Goal: Transaction & Acquisition: Purchase product/service

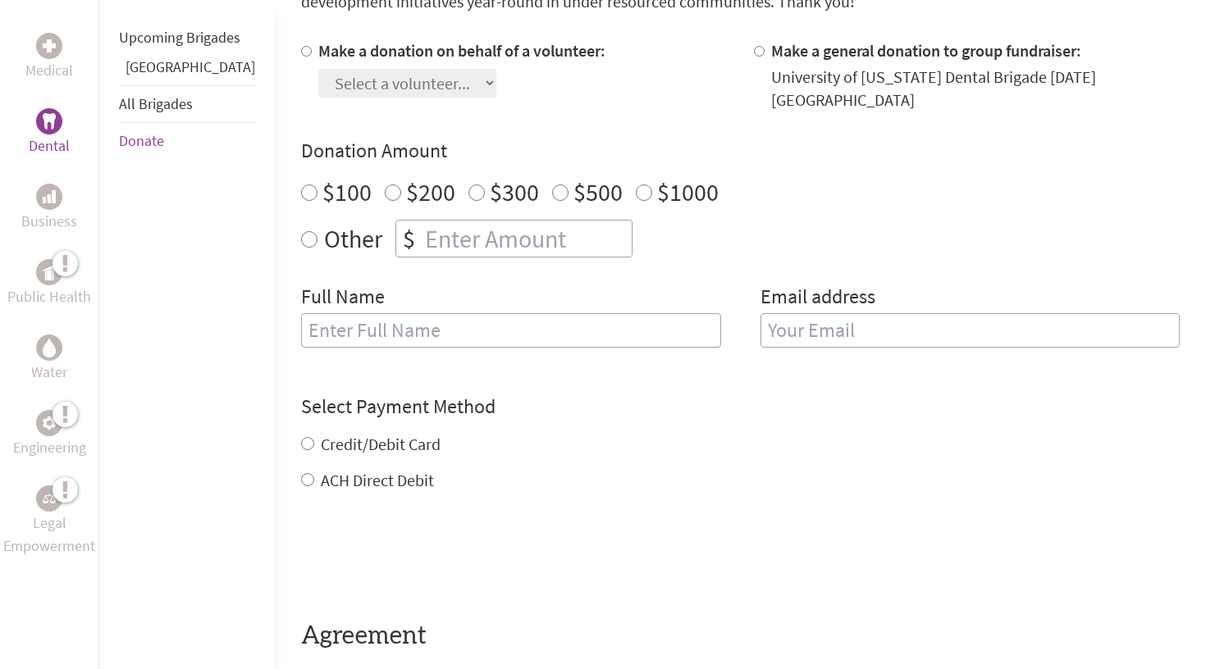
scroll to position [492, 0]
radio input "true"
click at [432, 219] on input "number" at bounding box center [527, 237] width 210 height 36
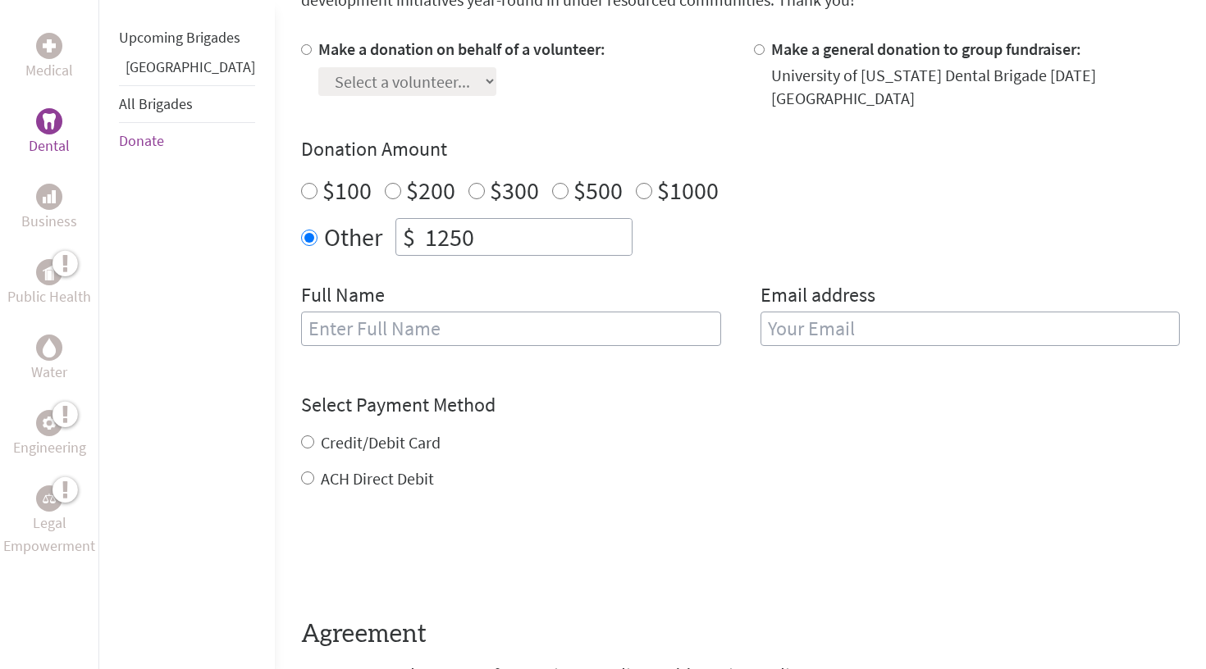
type input "1250"
type input "[PERSON_NAME]"
click at [847, 289] on label "Email address" at bounding box center [817, 297] width 115 height 30
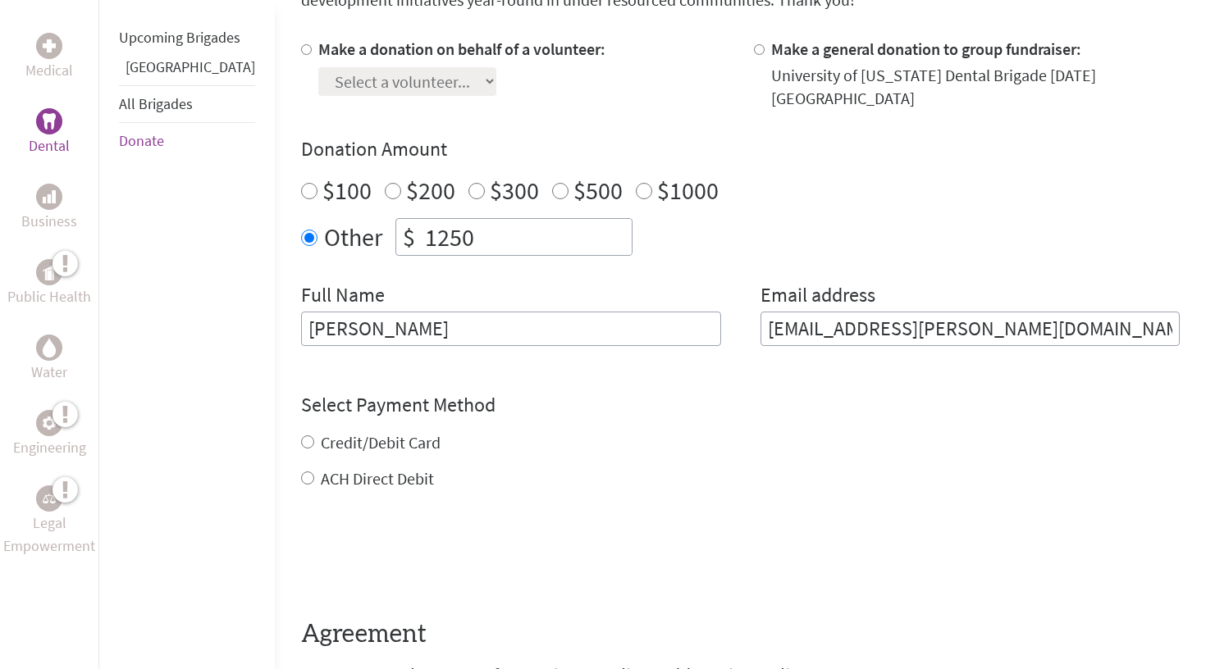
type input "[EMAIL_ADDRESS][PERSON_NAME][DOMAIN_NAME]"
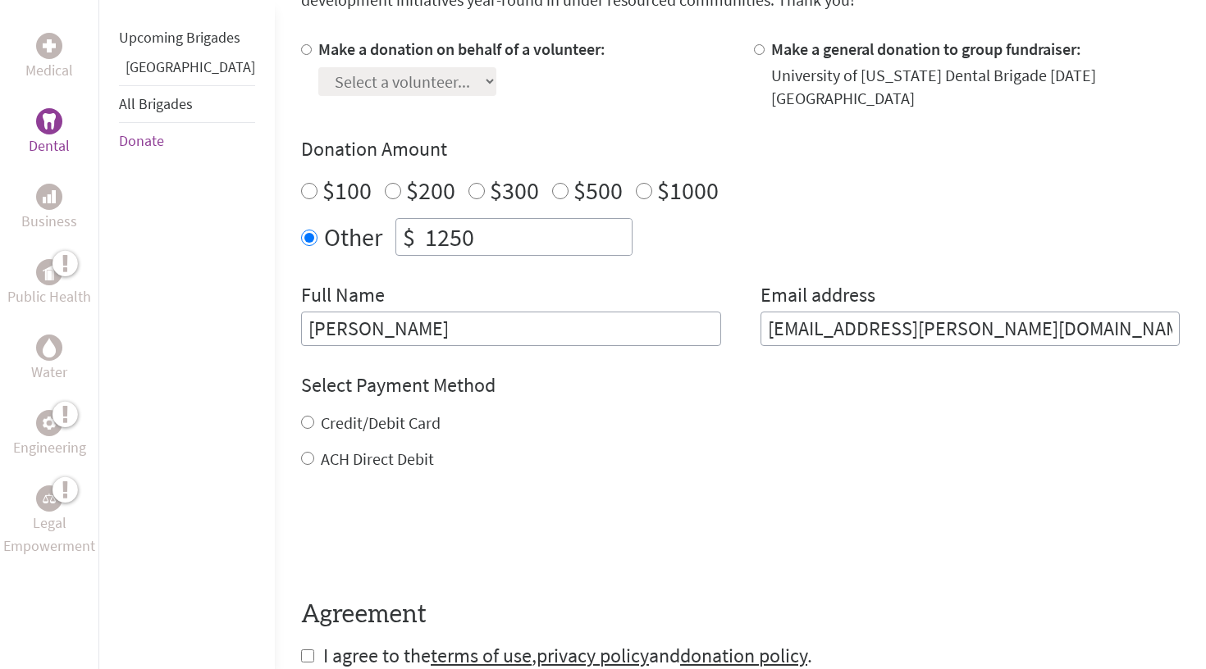
click at [301, 427] on div "Credit/Debit Card ACH Direct Debit" at bounding box center [740, 441] width 879 height 59
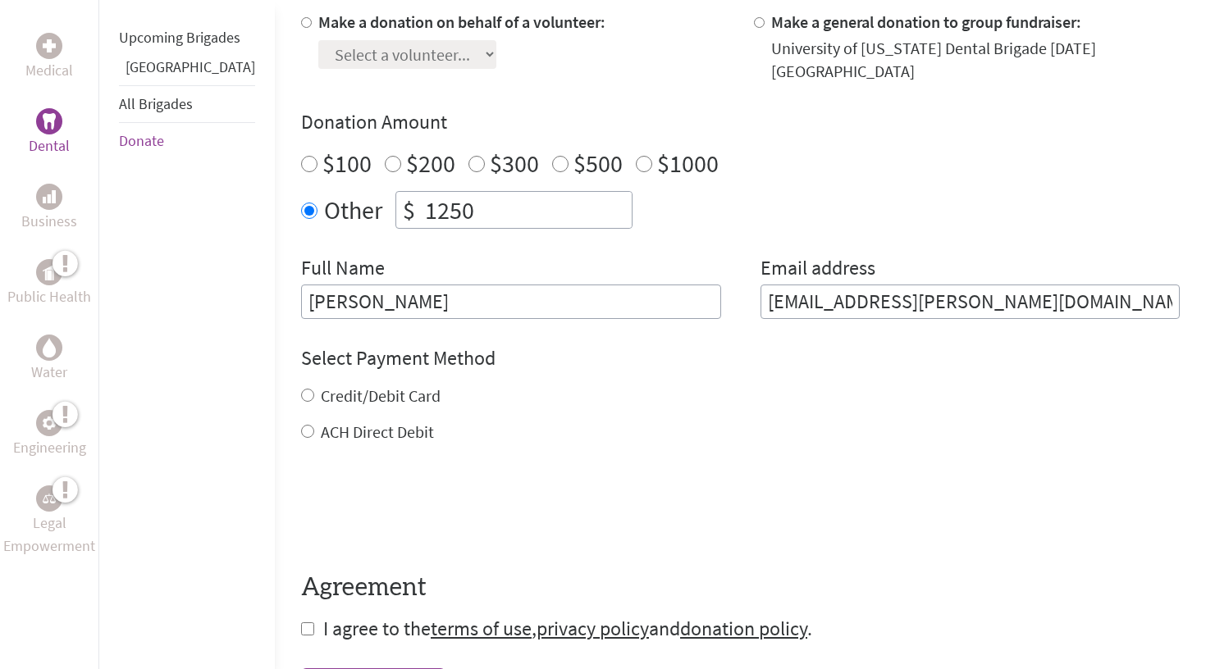
scroll to position [520, 0]
click at [301, 388] on input "Credit/Debit Card" at bounding box center [307, 394] width 13 height 13
radio input "true"
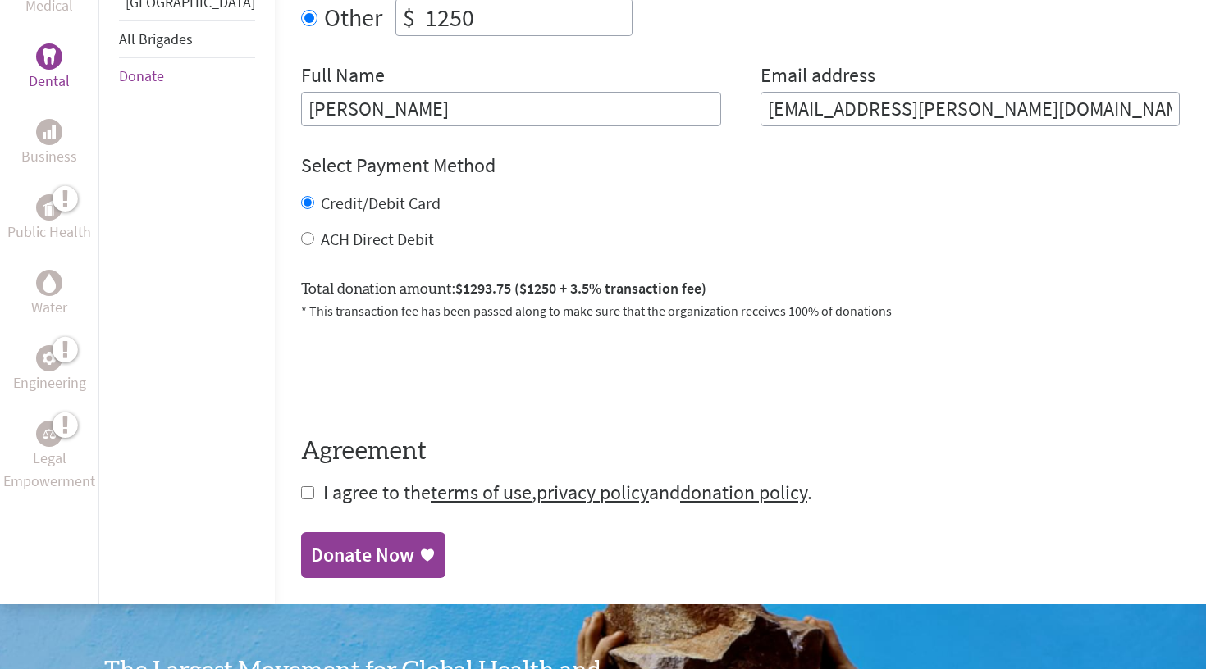
scroll to position [716, 0]
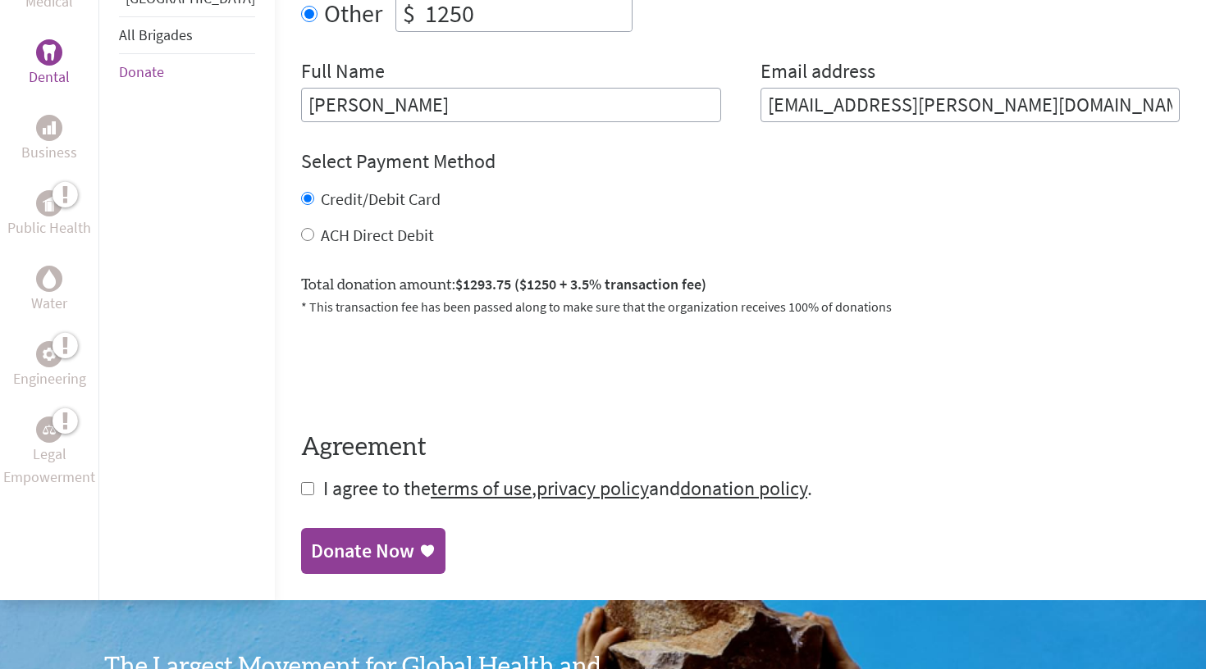
click at [301, 463] on form "Make a donation on behalf of a volunteer: Select a volunteer... [PERSON_NAME] […" at bounding box center [740, 158] width 879 height 688
click at [301, 482] on input "checkbox" at bounding box center [307, 488] width 13 height 13
checkbox input "true"
click at [311, 540] on div "Donate Now" at bounding box center [362, 553] width 103 height 26
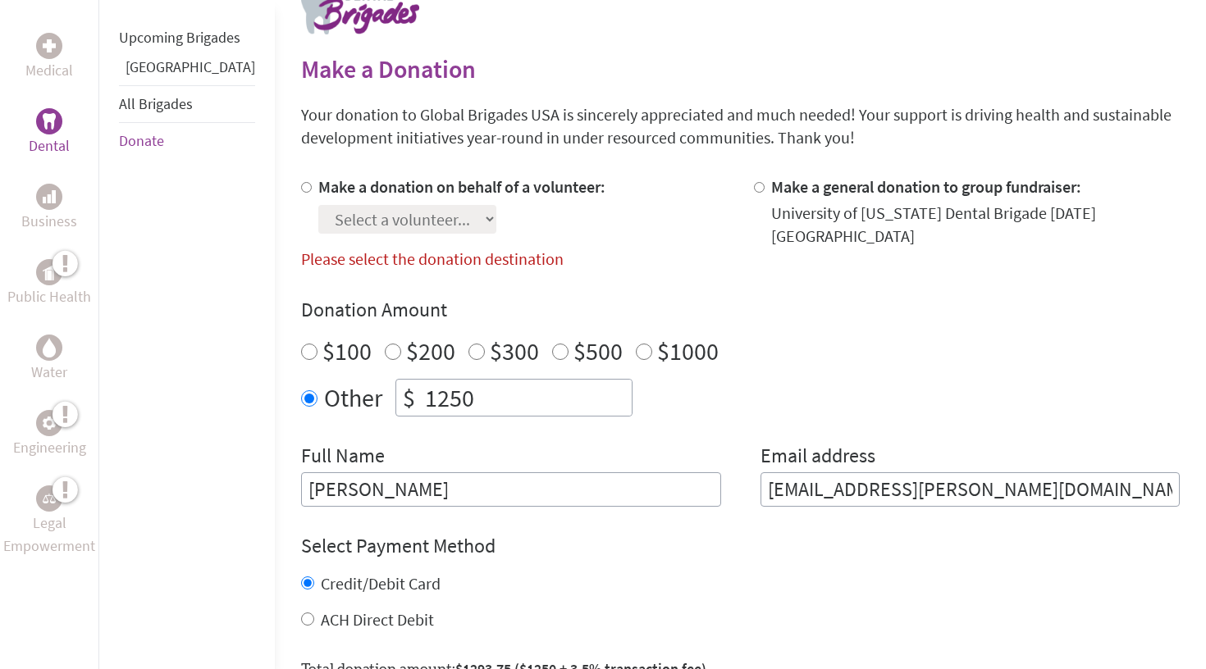
scroll to position [332, 0]
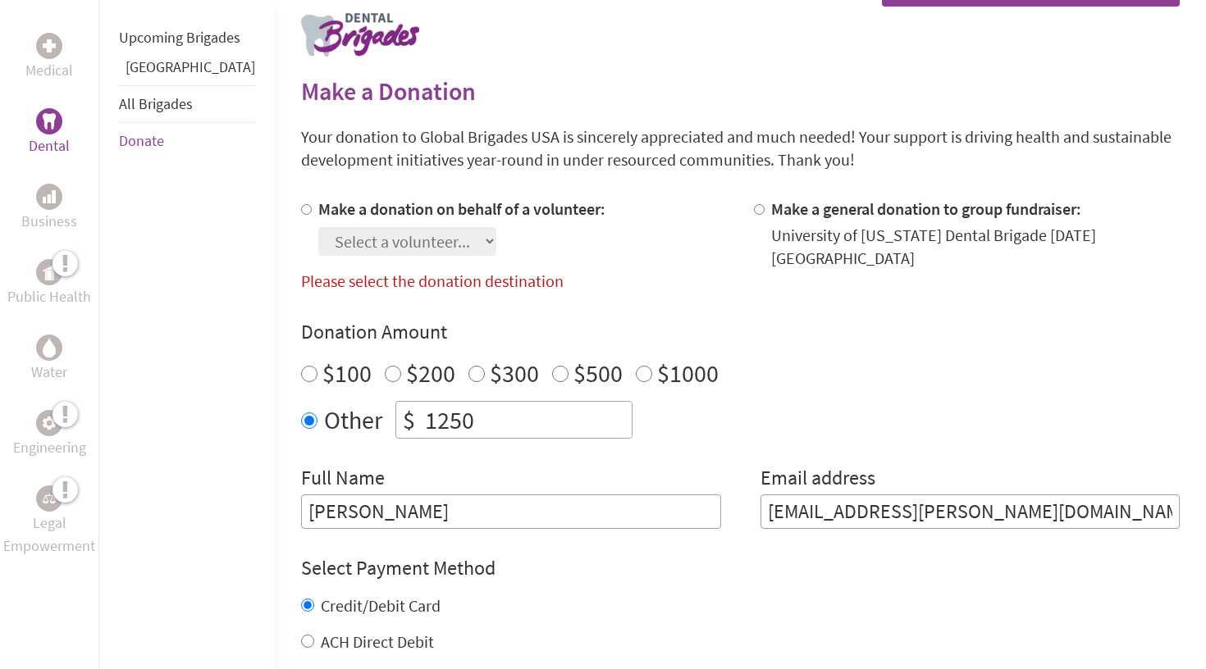
click at [301, 210] on input "Make a donation on behalf of a volunteer:" at bounding box center [306, 209] width 11 height 11
radio input "true"
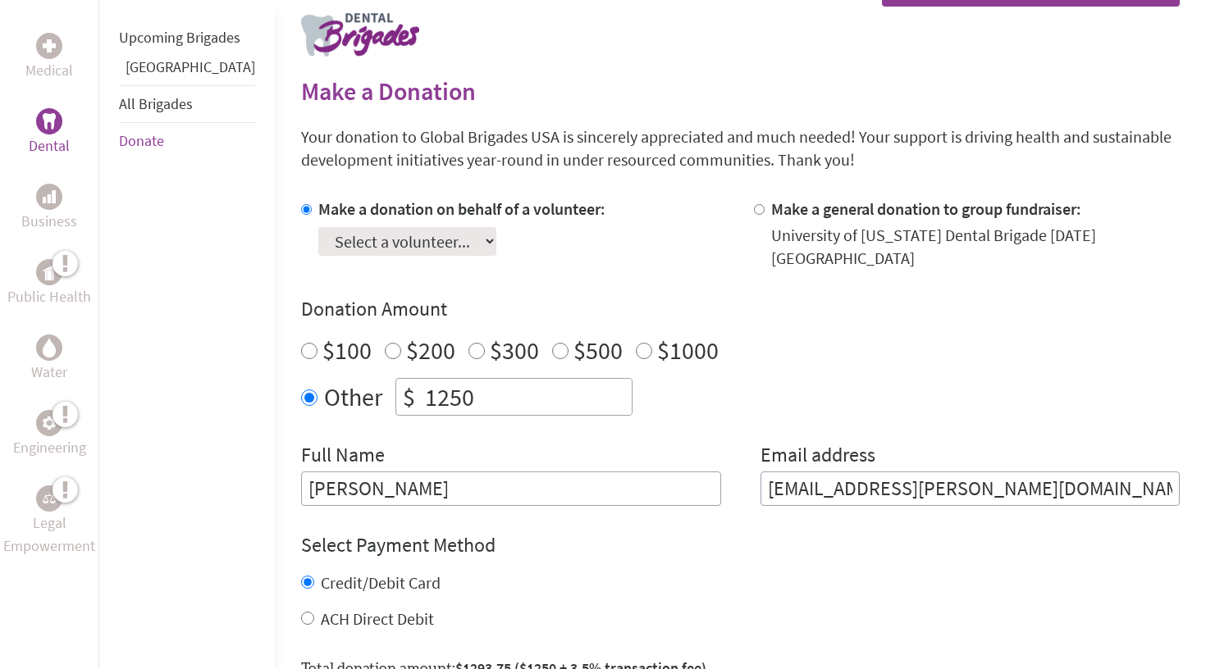
click at [301, 212] on input "Make a donation on behalf of a volunteer:" at bounding box center [306, 209] width 11 height 11
select select "07164685-8FE8-11F0-9E6E-42010A400005"
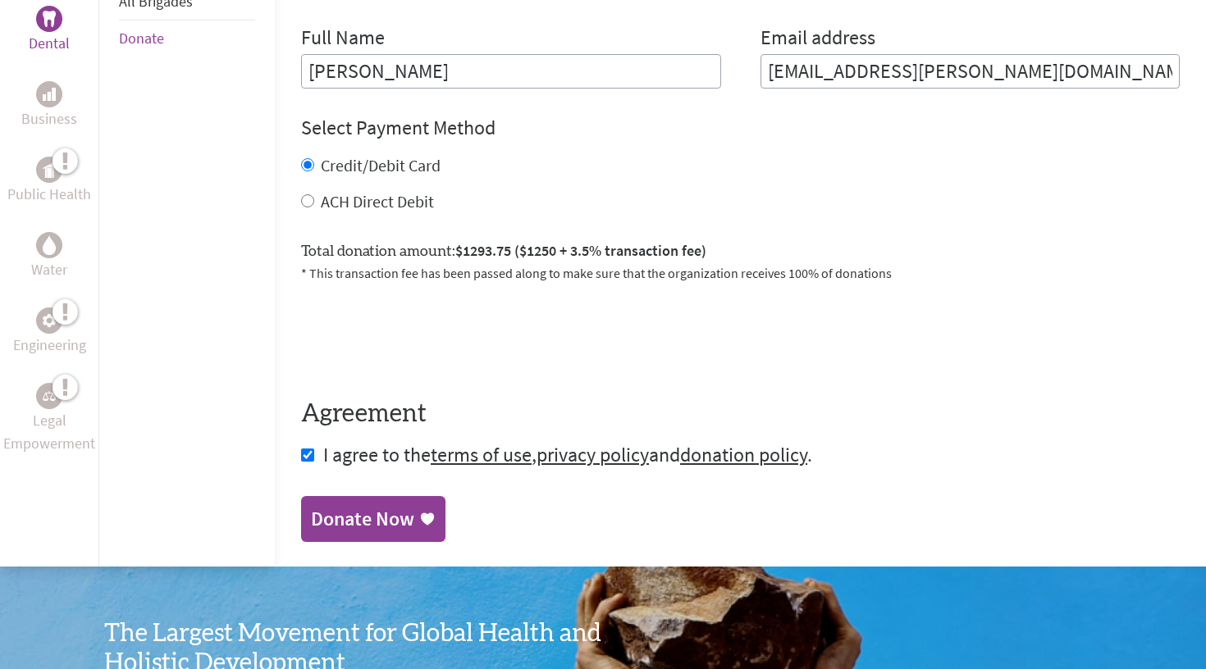
scroll to position [753, 0]
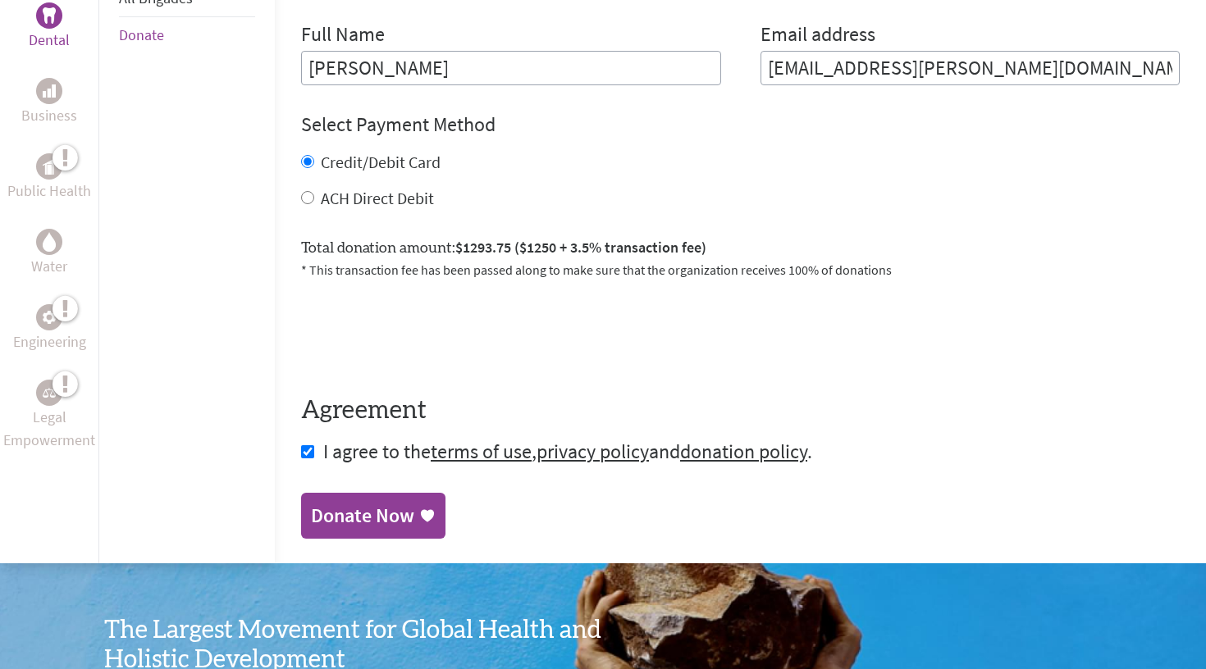
click at [331, 507] on div "Donate Now" at bounding box center [362, 516] width 103 height 26
